Goal: Communication & Community: Answer question/provide support

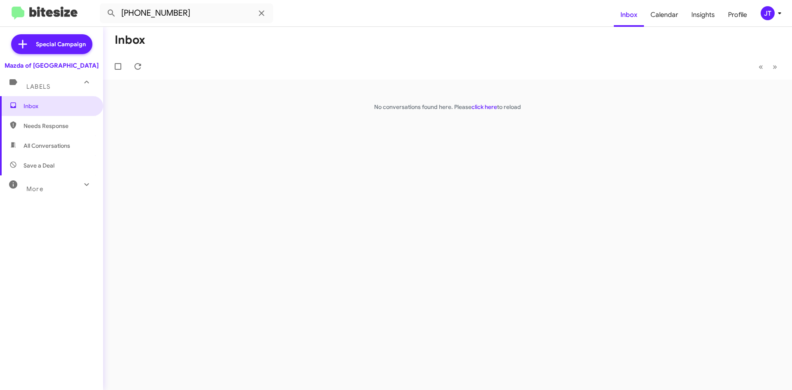
click at [777, 8] on icon at bounding box center [780, 13] width 10 height 10
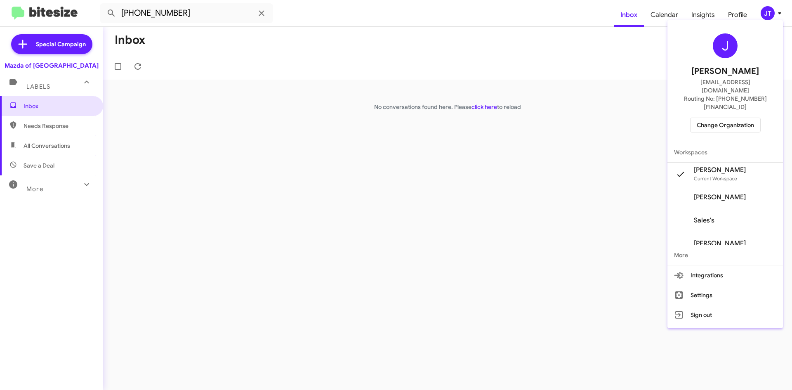
click at [733, 118] on span "Change Organization" at bounding box center [725, 125] width 57 height 14
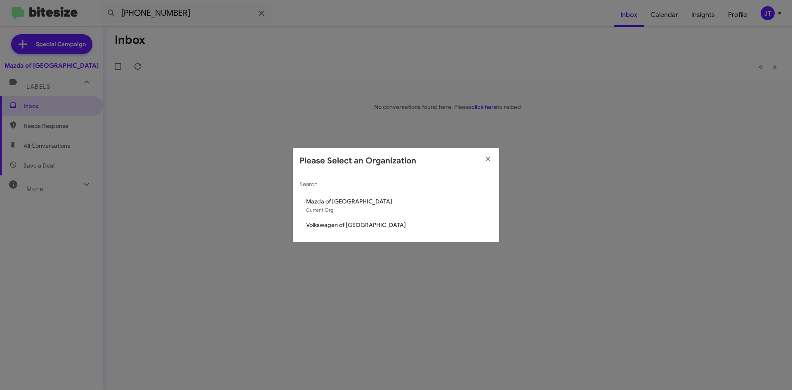
click at [354, 228] on span "Volkswagen of [GEOGRAPHIC_DATA]" at bounding box center [399, 225] width 186 height 8
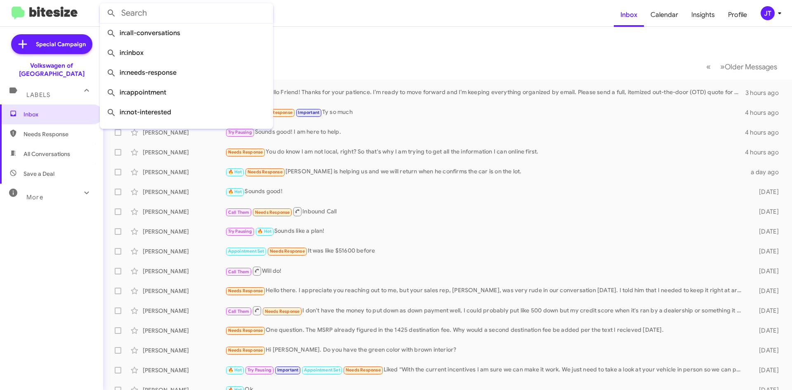
click at [160, 12] on input "text" at bounding box center [186, 13] width 173 height 20
paste input "[PHONE_NUMBER]"
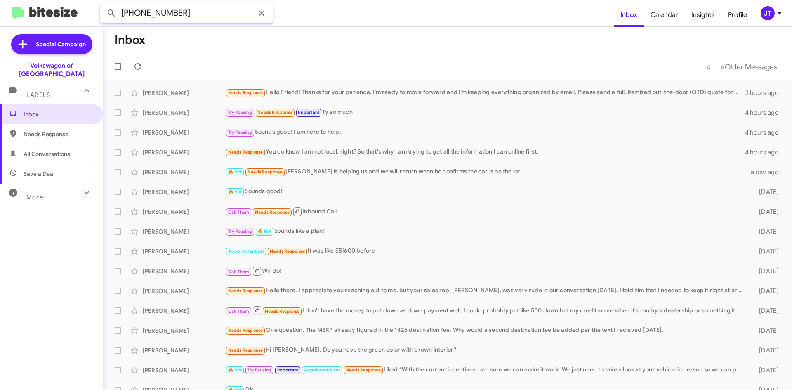
click at [103, 5] on button at bounding box center [111, 13] width 17 height 17
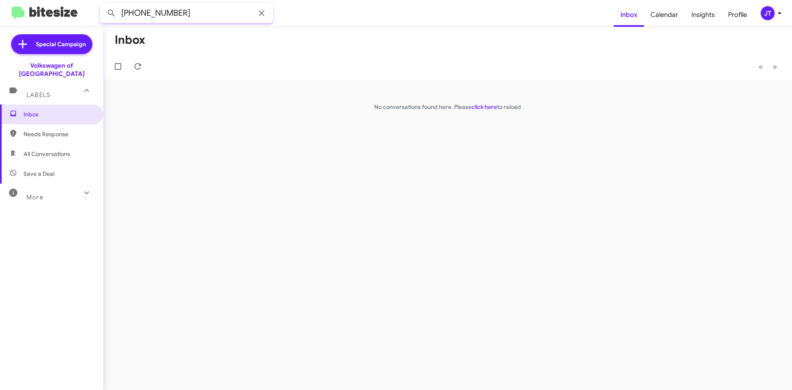
click at [160, 12] on input "[PHONE_NUMBER]" at bounding box center [186, 13] width 173 height 20
click at [144, 13] on input "[PHONE_NUMBER]" at bounding box center [186, 13] width 173 height 20
click at [127, 13] on input "(2403810638" at bounding box center [186, 13] width 173 height 20
type input "2403810638"
click at [103, 5] on button at bounding box center [111, 13] width 17 height 17
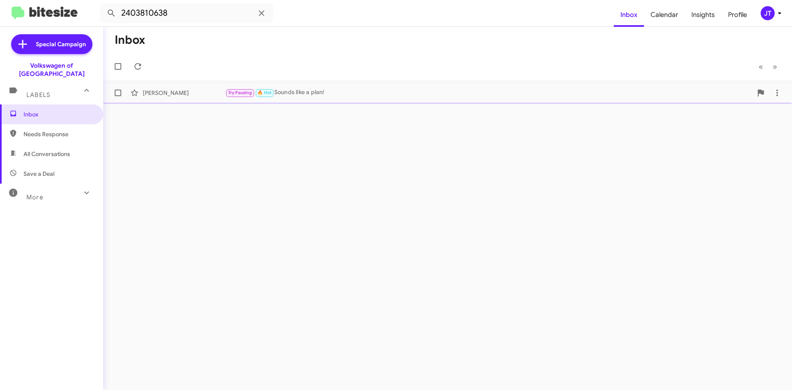
click at [390, 91] on div "Try Pausing 🔥 Hot Sounds like a plan!" at bounding box center [488, 92] width 527 height 9
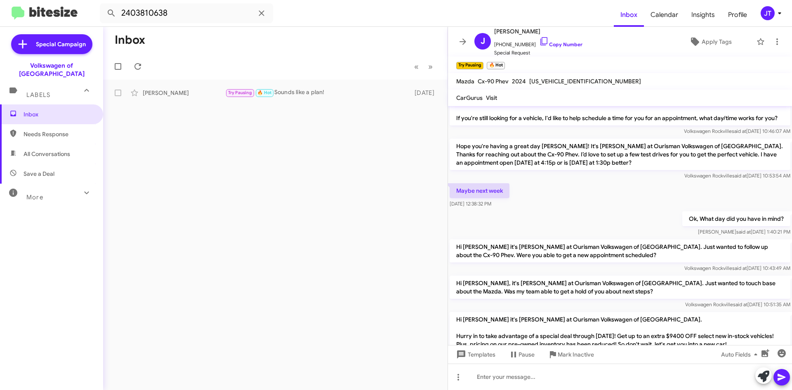
scroll to position [345, 0]
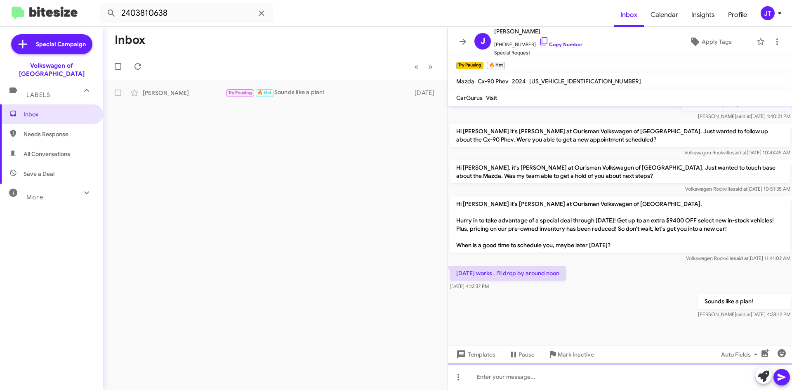
click at [514, 373] on div at bounding box center [620, 376] width 344 height 26
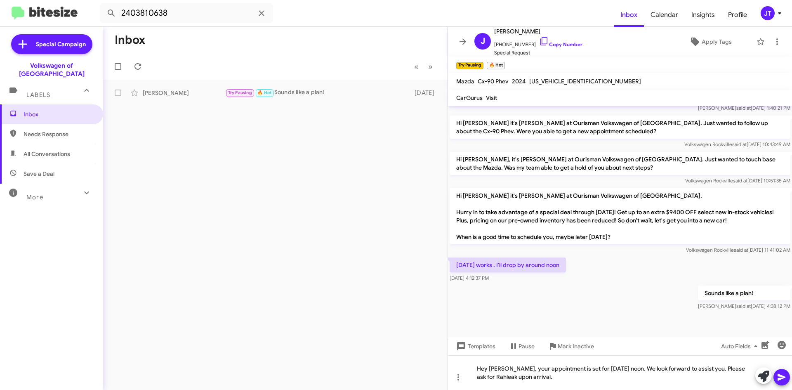
click at [785, 378] on icon at bounding box center [782, 377] width 10 height 10
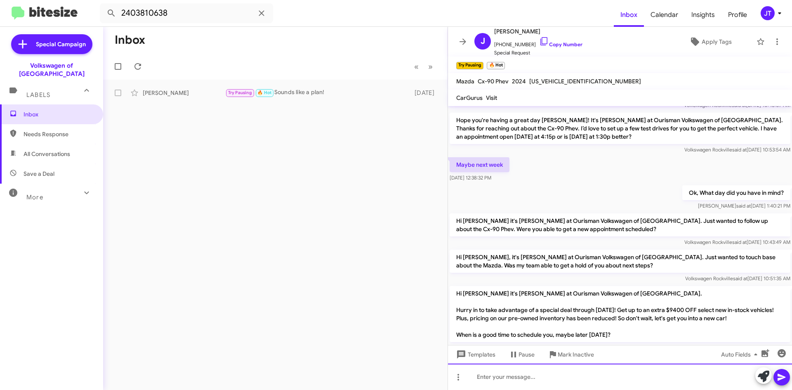
scroll to position [384, 0]
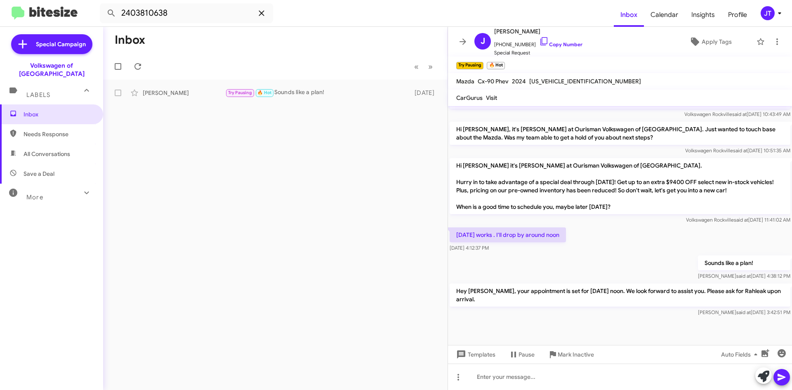
click at [264, 14] on icon at bounding box center [262, 13] width 10 height 10
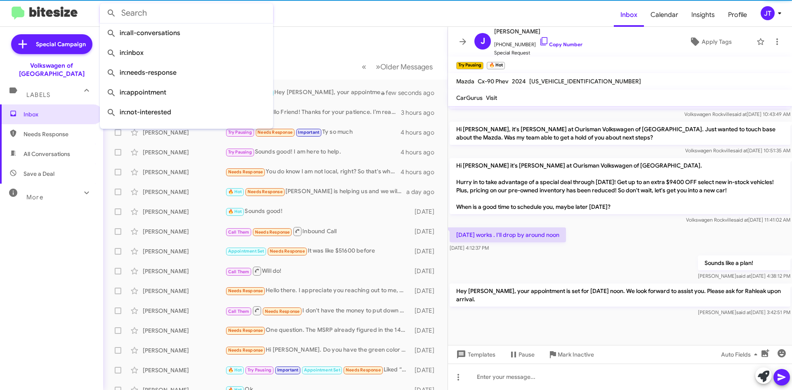
click at [328, 12] on form at bounding box center [357, 13] width 514 height 20
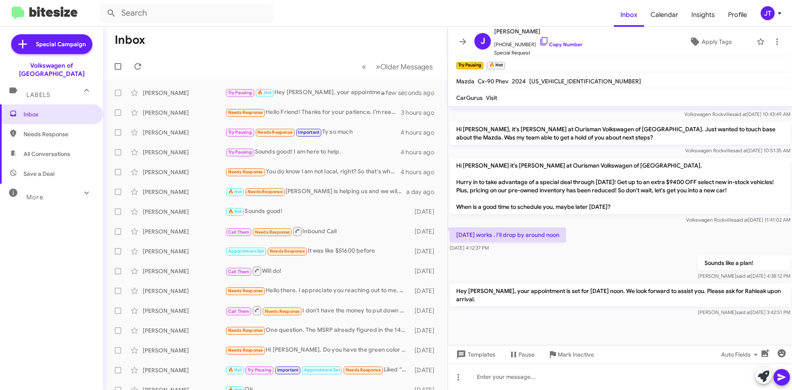
click at [767, 14] on div "JT" at bounding box center [768, 13] width 14 height 14
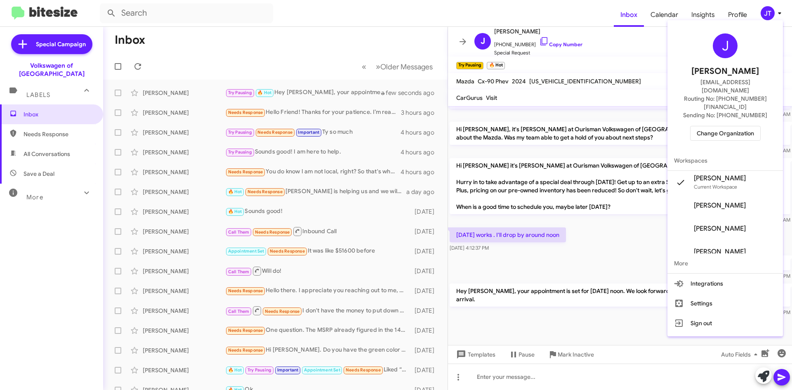
click at [735, 126] on span "Change Organization" at bounding box center [725, 133] width 57 height 14
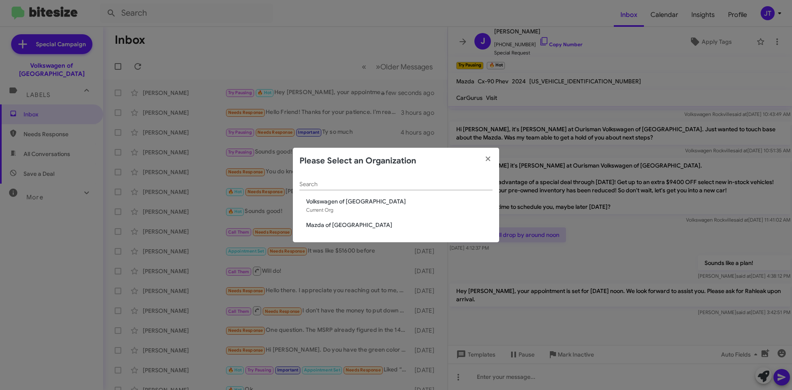
click at [332, 231] on div "Search Volkswagen of [GEOGRAPHIC_DATA] Current Org Mazda of [GEOGRAPHIC_DATA]" at bounding box center [396, 208] width 206 height 68
click at [335, 225] on span "Mazda of [GEOGRAPHIC_DATA]" at bounding box center [399, 225] width 186 height 8
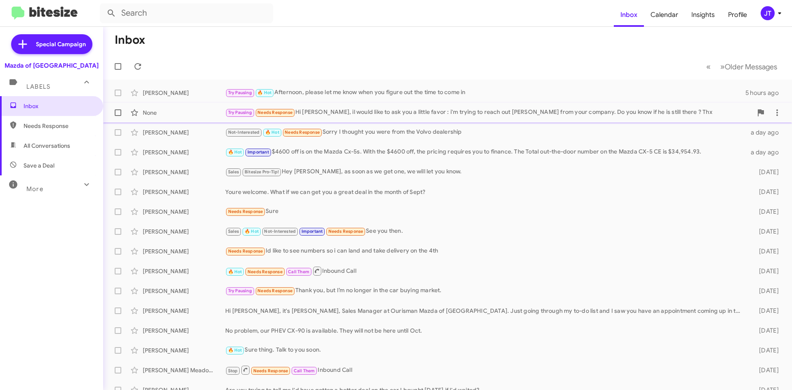
click at [435, 108] on div "Try Pausing Needs Response Hi jamisha, il would like to ask you a little favor …" at bounding box center [488, 112] width 527 height 9
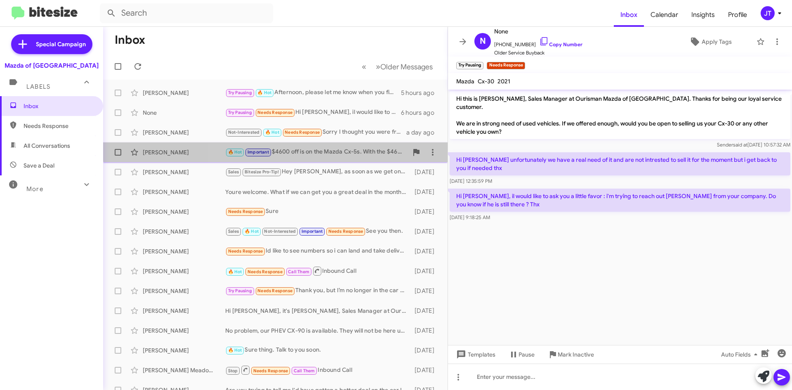
click at [337, 147] on div "Robert Allen 🔥 Hot Important $4600 off is on the Mazda Cx-5s. With the $4600 of…" at bounding box center [275, 152] width 331 height 17
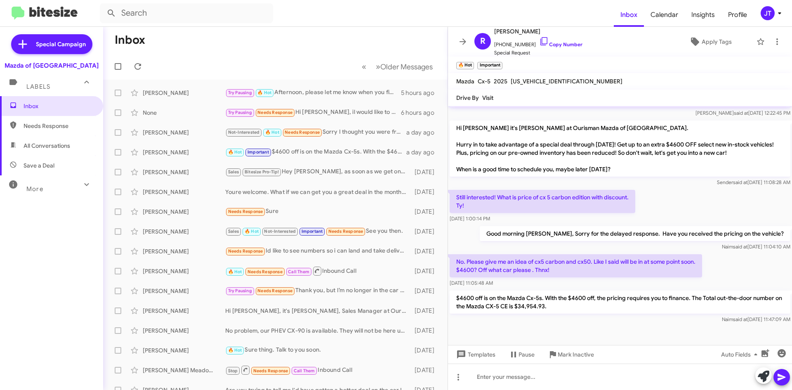
scroll to position [222, 0]
